Goal: Information Seeking & Learning: Learn about a topic

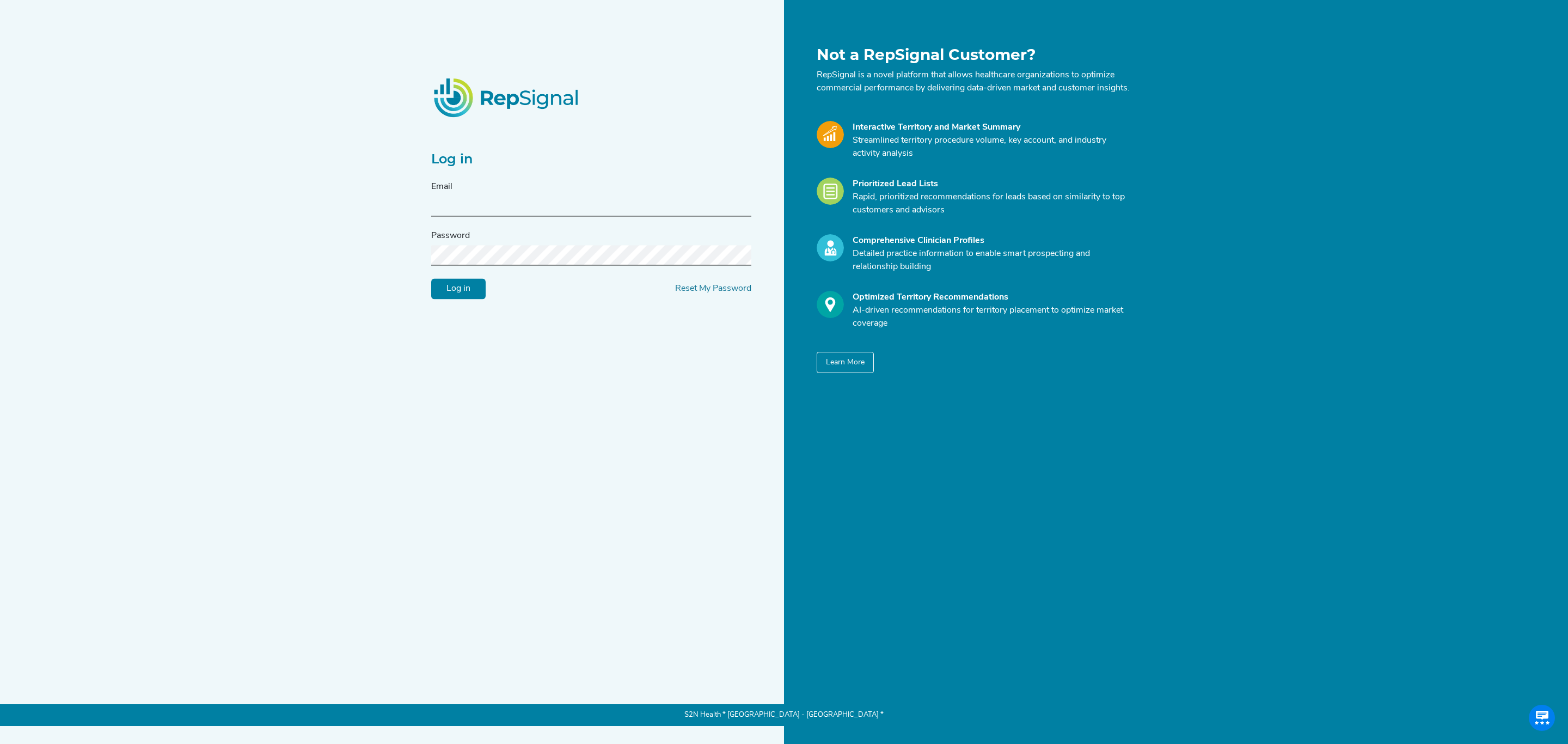
click at [509, 206] on input "text" at bounding box center [591, 207] width 320 height 20
type input "[PERSON_NAME][EMAIL_ADDRESS][PERSON_NAME][DOMAIN_NAME]"
click at [469, 296] on input "Log in" at bounding box center [458, 289] width 55 height 20
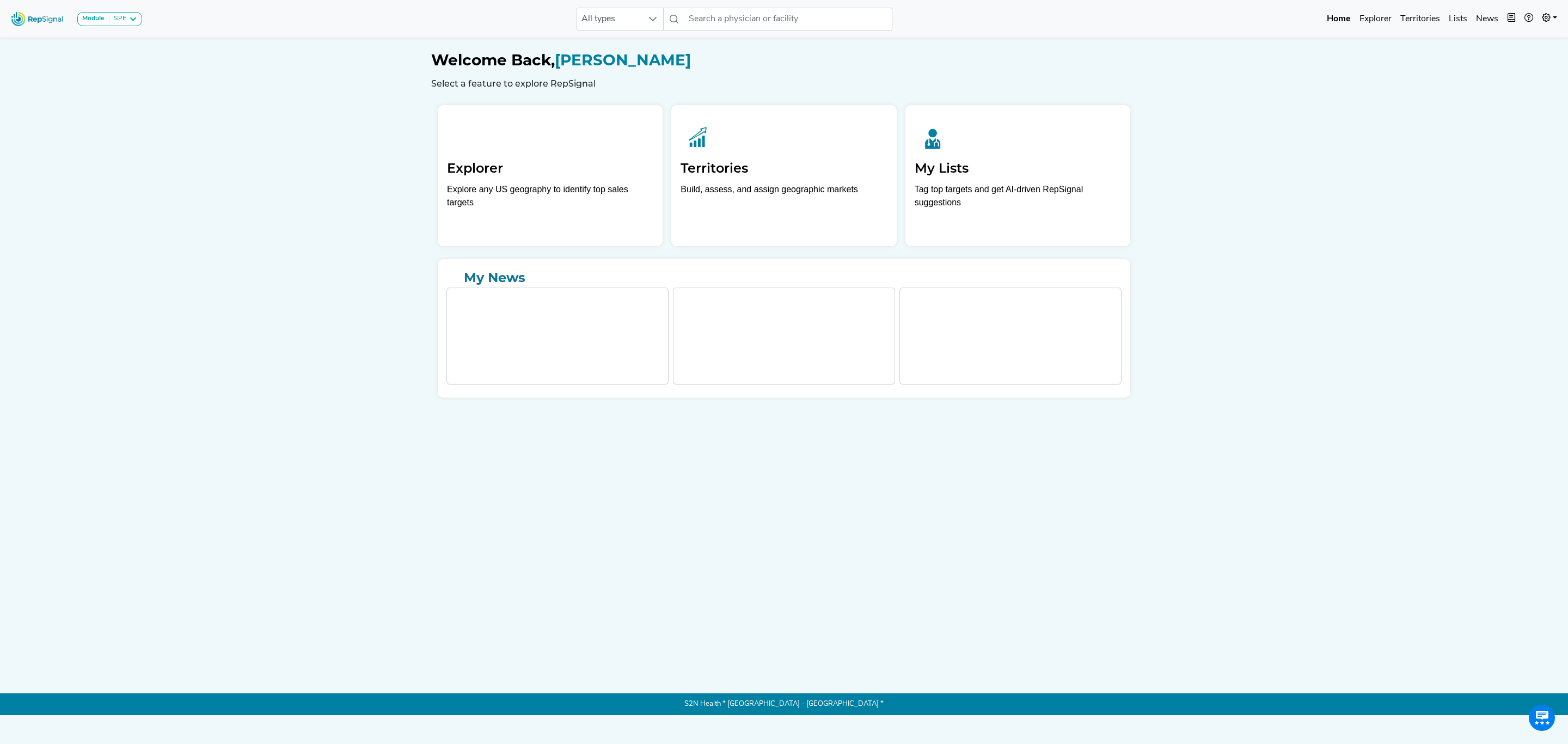
drag, startPoint x: 559, startPoint y: 176, endPoint x: 750, endPoint y: 93, distance: 208.3
click at [559, 176] on h2 "Explorer" at bounding box center [551, 168] width 206 height 16
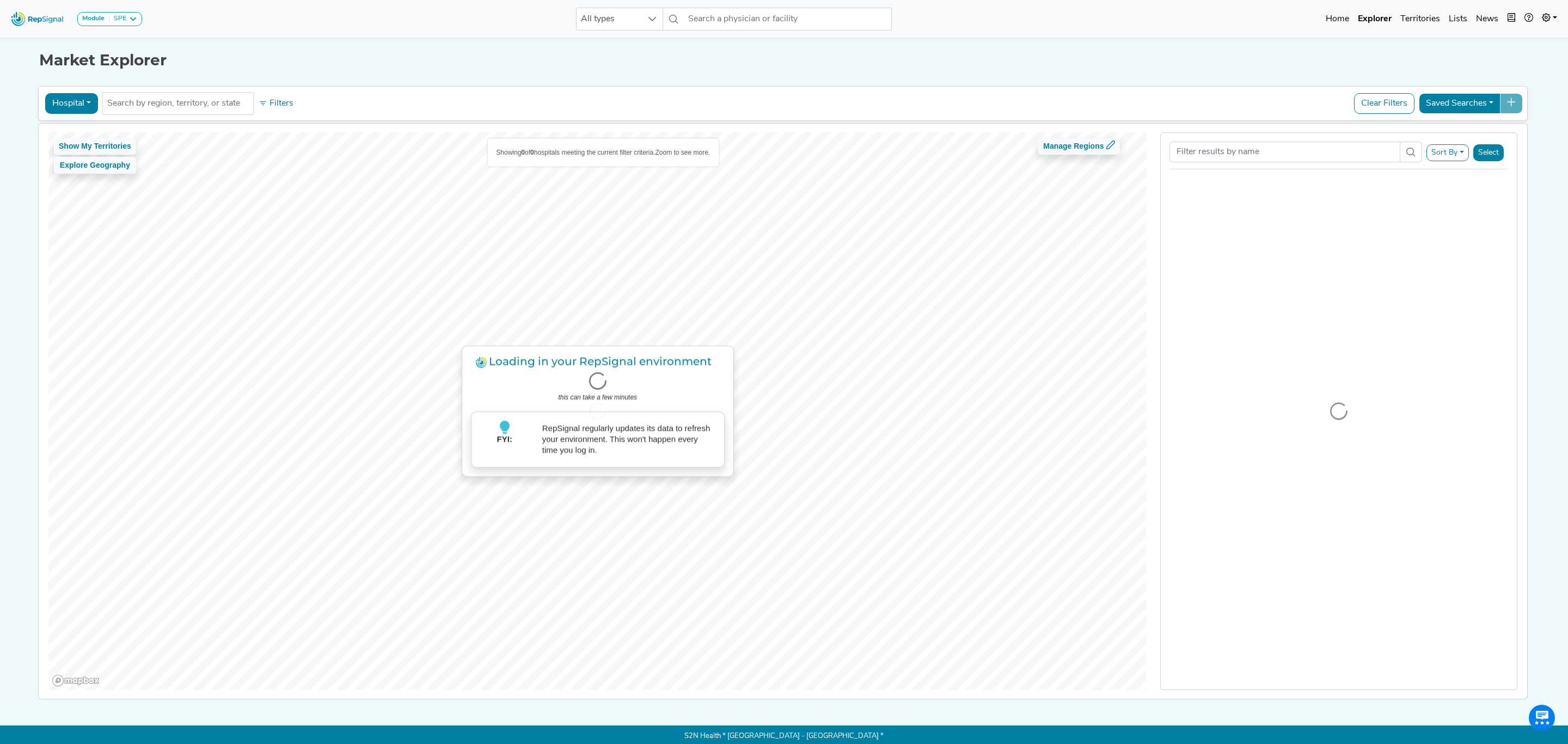
click at [574, 206] on div at bounding box center [597, 411] width 1098 height 558
click at [221, 100] on input "text" at bounding box center [178, 103] width 141 height 13
click at [224, 103] on input "text" at bounding box center [178, 103] width 141 height 13
click at [227, 103] on input "text" at bounding box center [178, 103] width 141 height 13
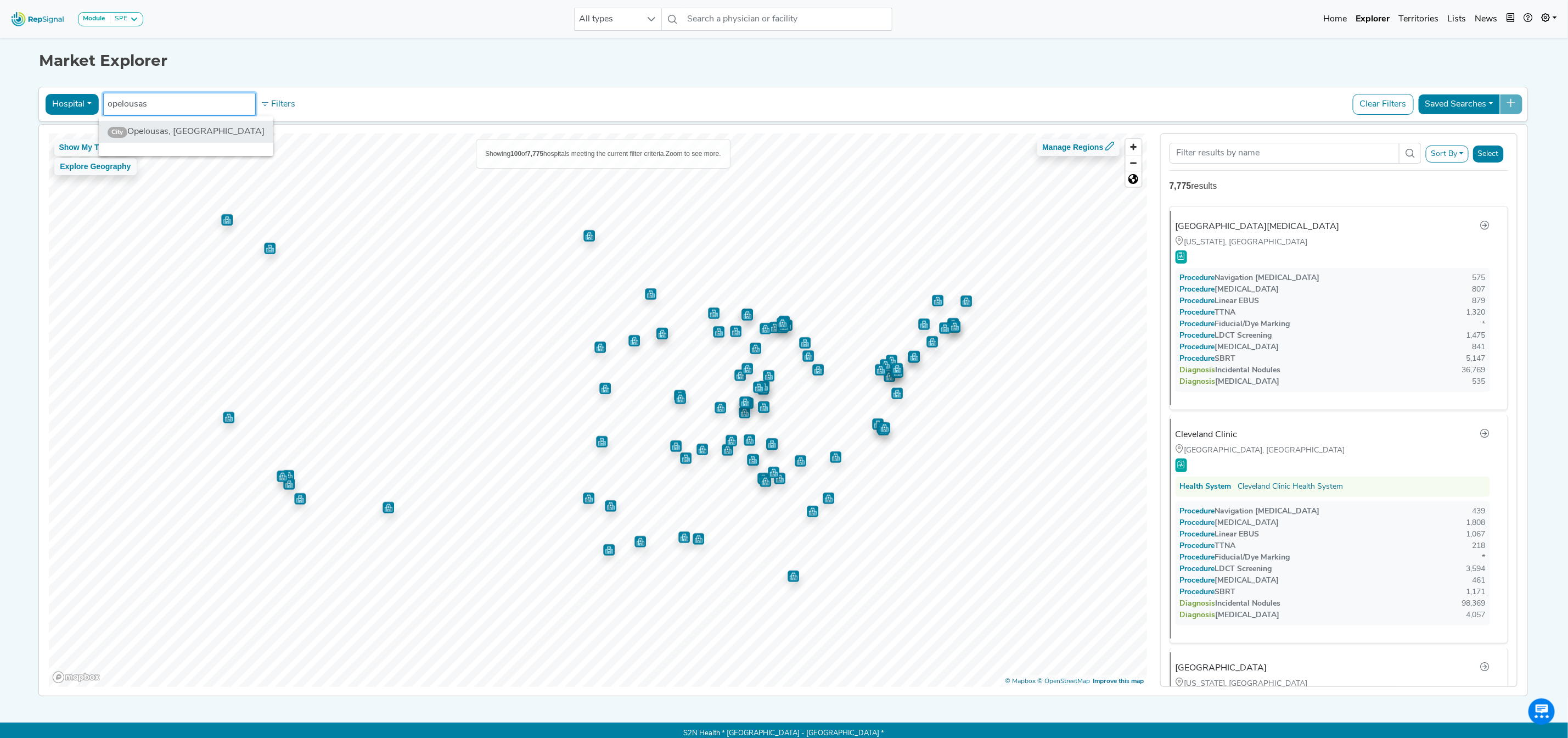
type input "opelousas"
click at [203, 129] on li "City Opelousas, [GEOGRAPHIC_DATA]" at bounding box center [186, 132] width 175 height 22
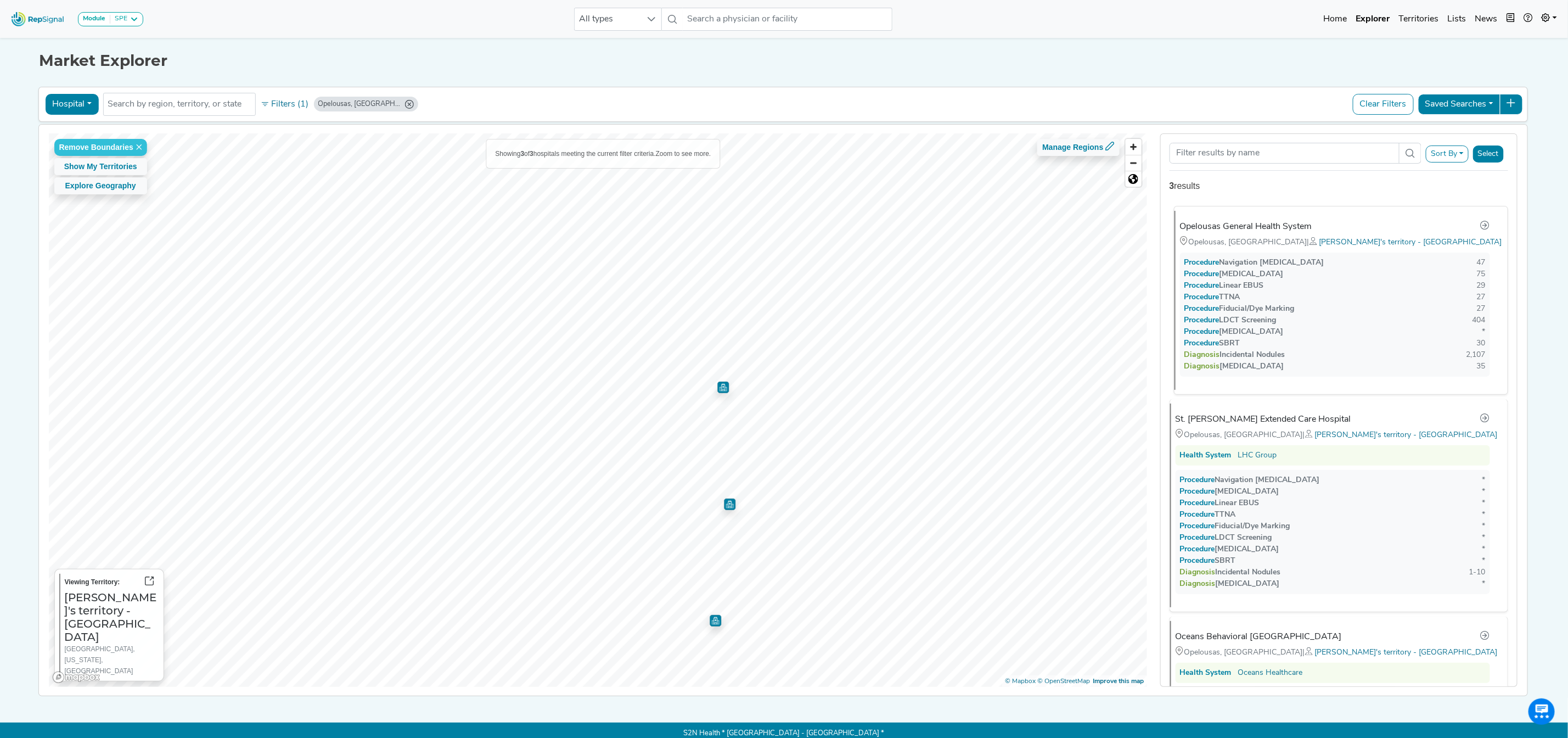
click at [1290, 308] on div "Procedure Fiducial/Dye Marking" at bounding box center [1240, 308] width 110 height 11
click at [557, 679] on img "Map marker" at bounding box center [560, 678] width 11 height 11
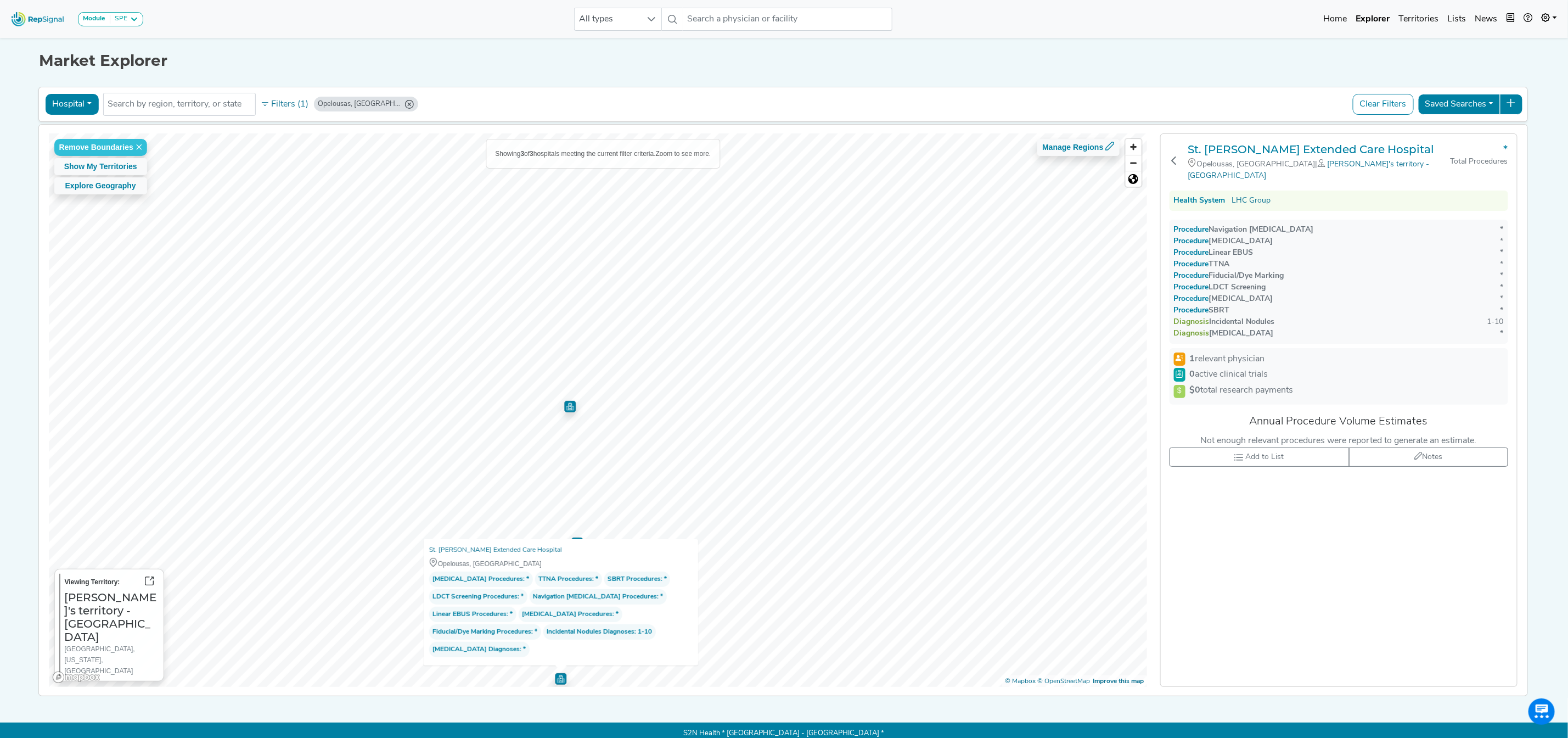
click at [564, 406] on img "Map marker" at bounding box center [570, 406] width 12 height 12
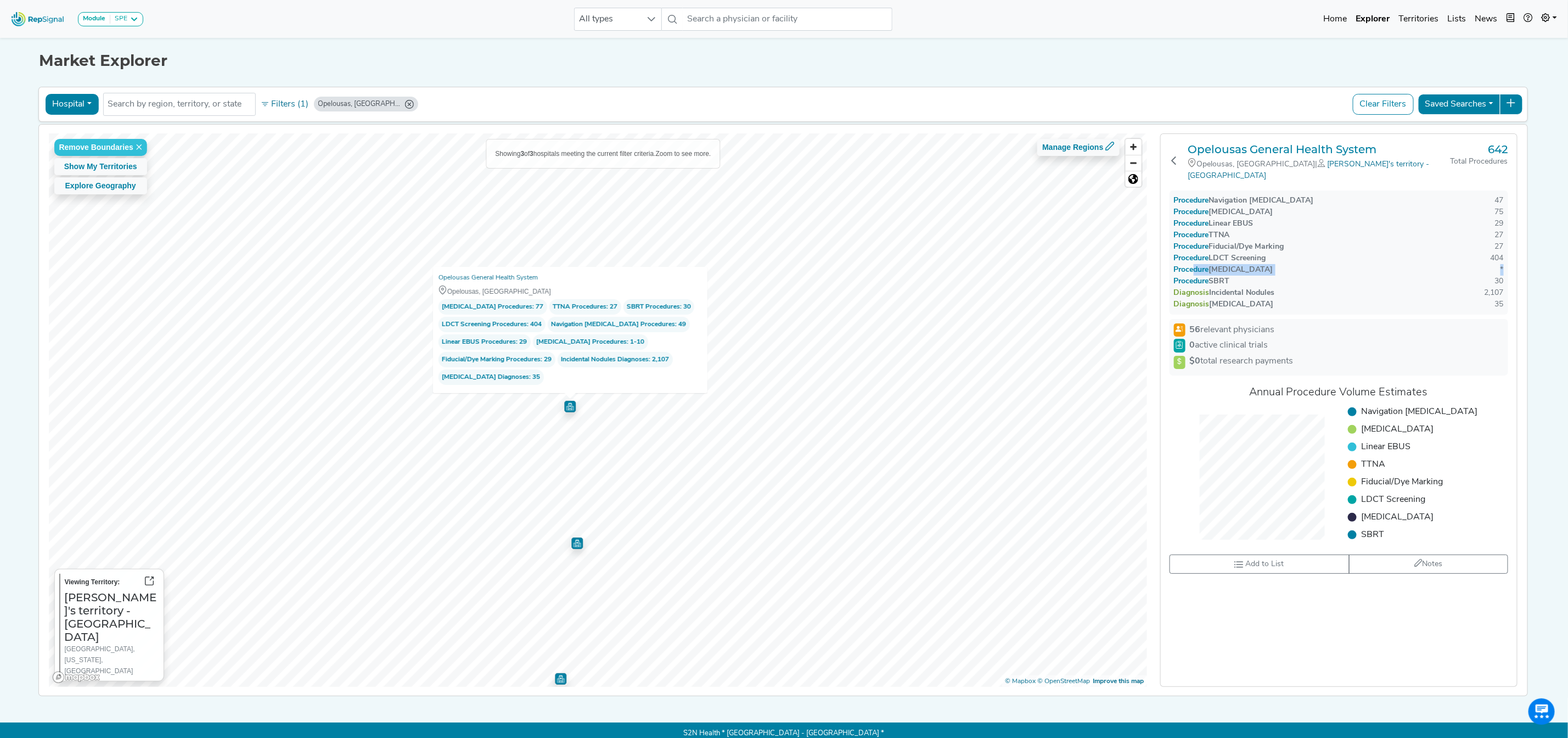
drag, startPoint x: 1193, startPoint y: 258, endPoint x: 1510, endPoint y: 259, distance: 317.0
click at [1509, 259] on div "Procedure Navigation [MEDICAL_DATA] 47 Procedure [MEDICAL_DATA] 75 Procedure Li…" at bounding box center [1339, 253] width 339 height 124
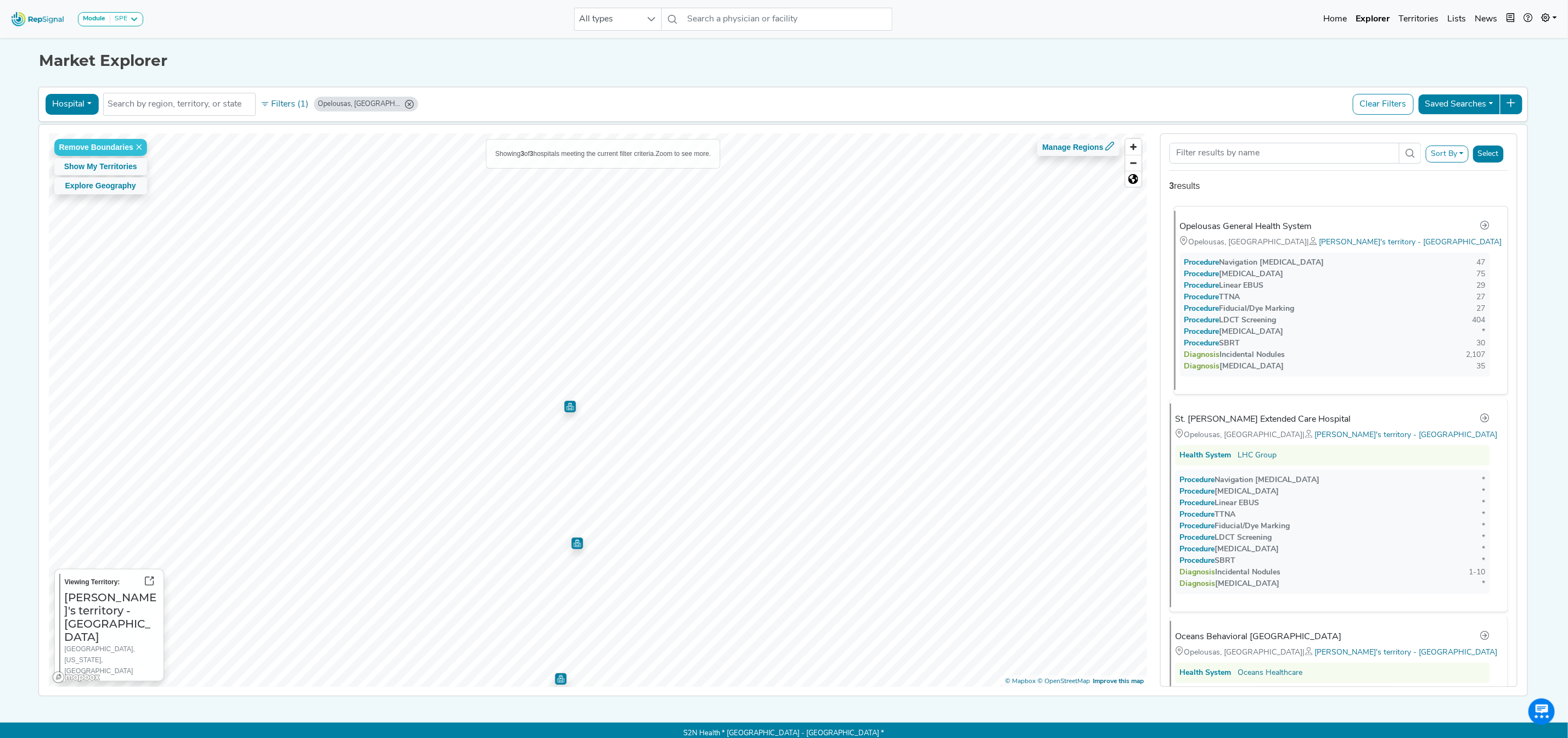
click at [1266, 231] on div "Opelousas General Health System" at bounding box center [1247, 226] width 132 height 13
